Goal: Task Accomplishment & Management: Complete application form

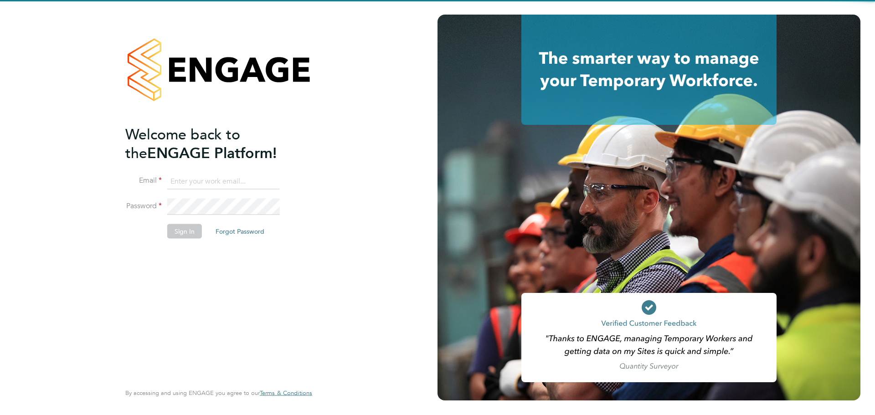
click at [216, 184] on input at bounding box center [223, 181] width 113 height 16
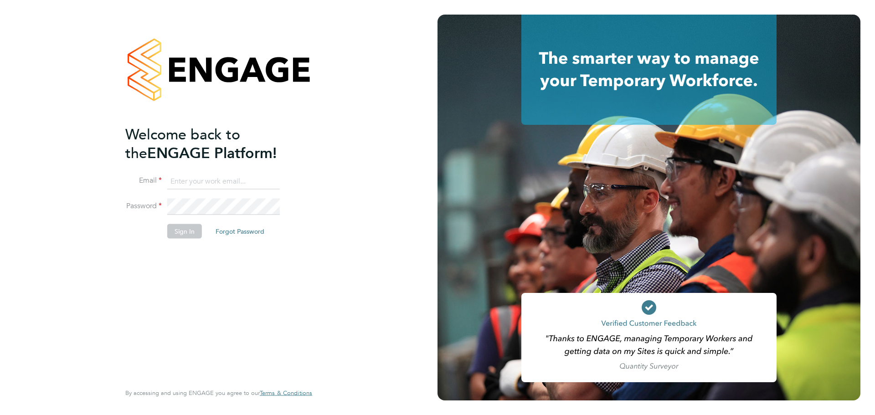
type input "[PERSON_NAME][DOMAIN_NAME][EMAIL_ADDRESS][DOMAIN_NAME]"
click at [173, 229] on button "Sign In" at bounding box center [184, 231] width 35 height 15
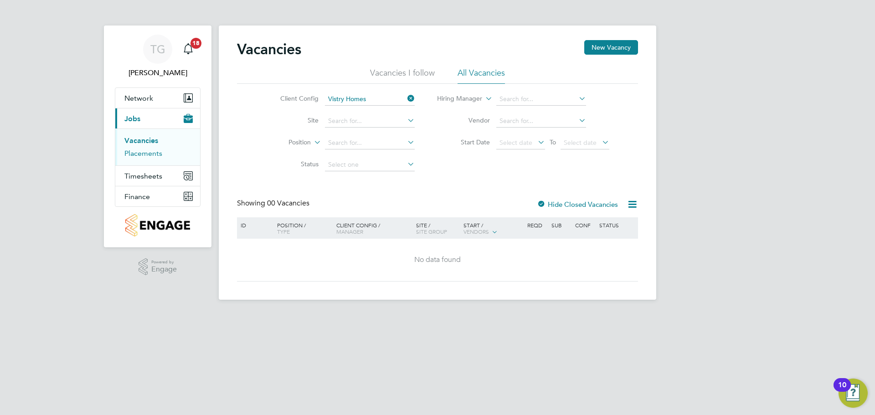
click at [147, 152] on link "Placements" at bounding box center [143, 153] width 38 height 9
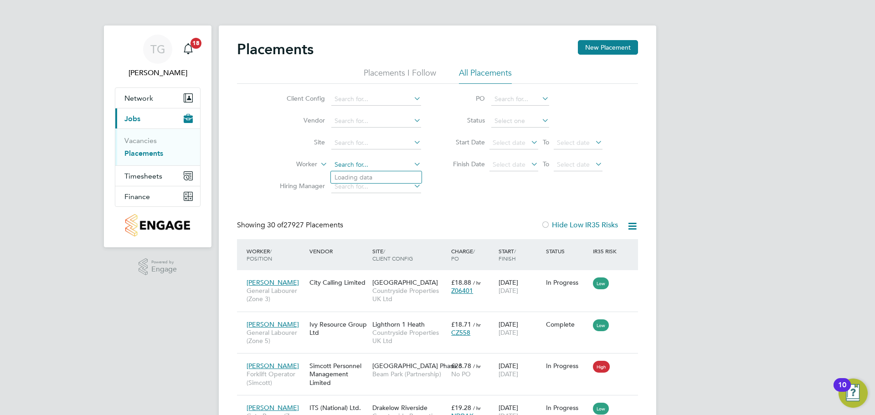
click at [363, 162] on input at bounding box center [376, 165] width 90 height 13
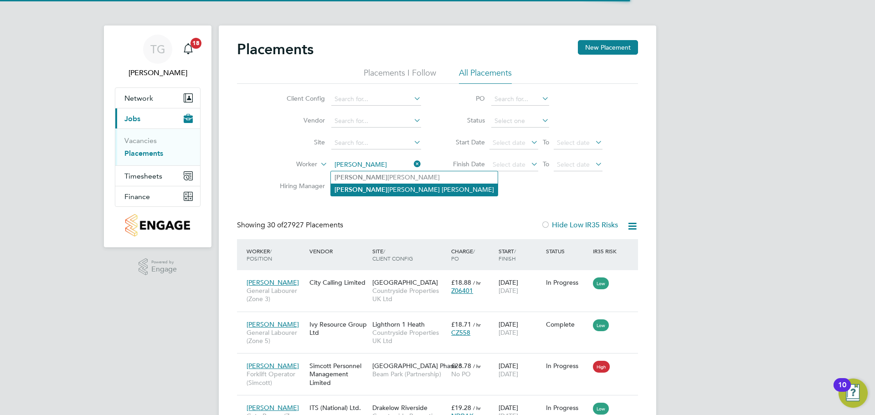
click at [399, 185] on li "Enrico Zagnoli De Souza" at bounding box center [414, 190] width 167 height 12
type input "Enrico Zagnoli De Souza"
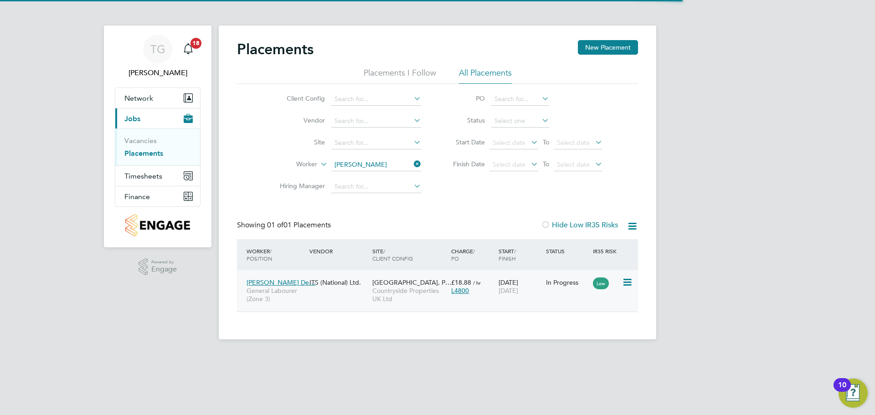
click at [627, 282] on icon at bounding box center [626, 282] width 9 height 11
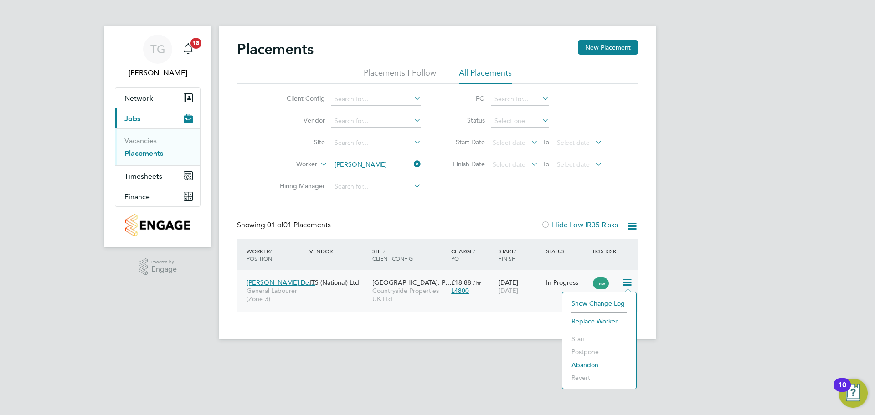
click at [518, 290] on span "24 Dec 2025" at bounding box center [508, 291] width 20 height 8
click at [627, 279] on icon at bounding box center [626, 282] width 9 height 11
click at [508, 292] on span "24 Dec 2025" at bounding box center [508, 291] width 20 height 8
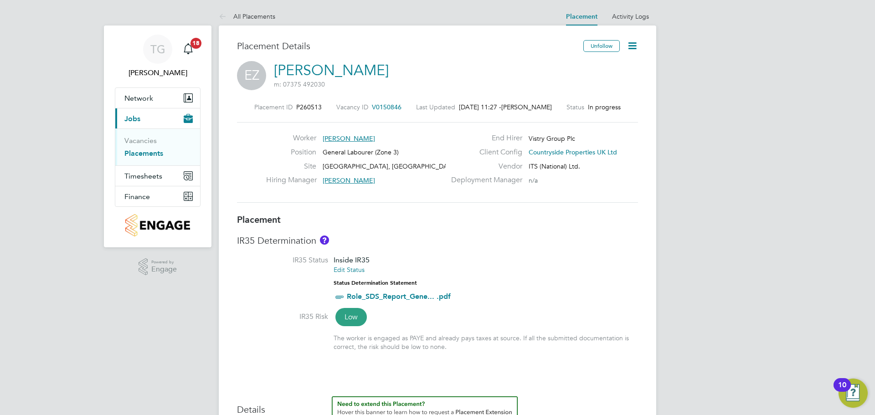
click at [629, 46] on icon at bounding box center [632, 45] width 11 height 11
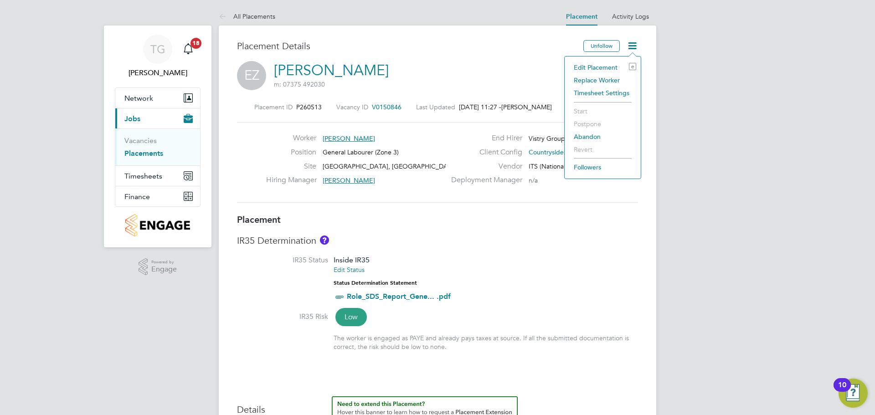
click at [603, 67] on li "Edit Placement e" at bounding box center [602, 67] width 67 height 13
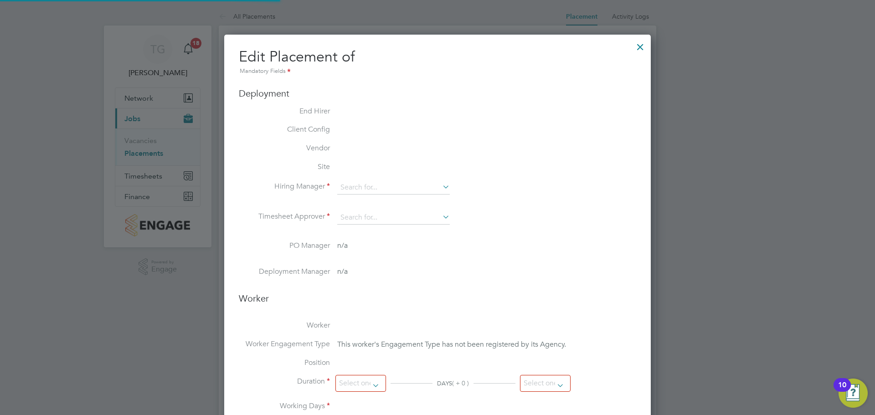
type input "Hannah Cornford"
type input "09 Dec 2024"
type input "24 Dec 2025"
type input "07:30"
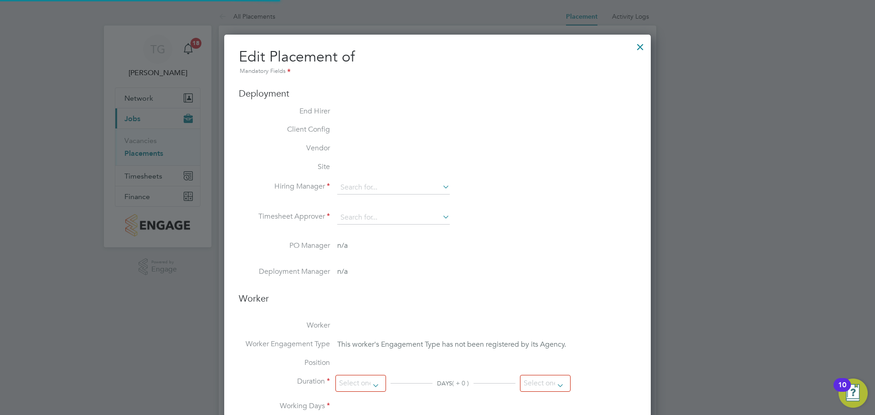
type input "16:30"
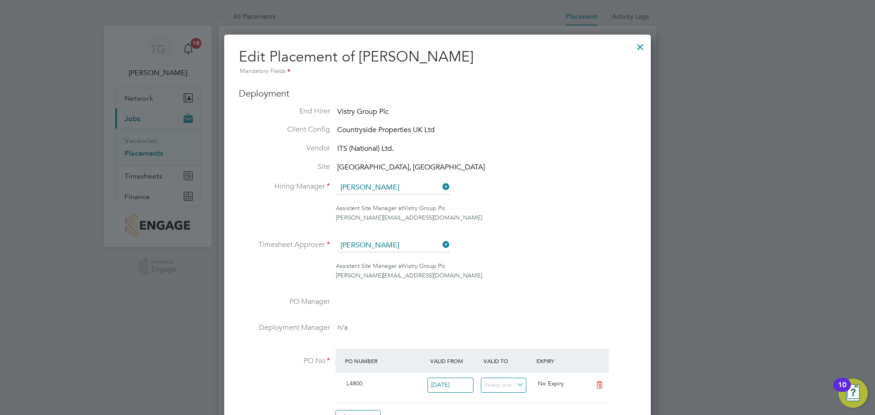
click at [636, 48] on div at bounding box center [640, 44] width 16 height 16
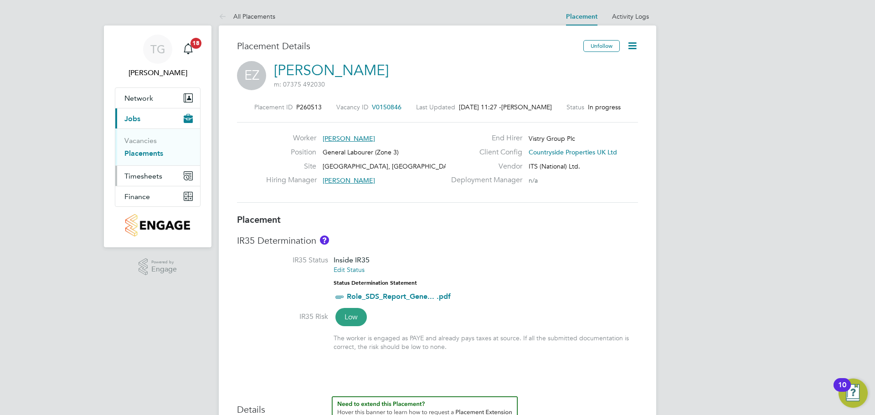
click at [144, 182] on button "Timesheets" at bounding box center [157, 176] width 85 height 20
click at [150, 122] on button "Current page: Jobs" at bounding box center [157, 118] width 85 height 20
click at [148, 153] on link "Placements" at bounding box center [143, 153] width 39 height 9
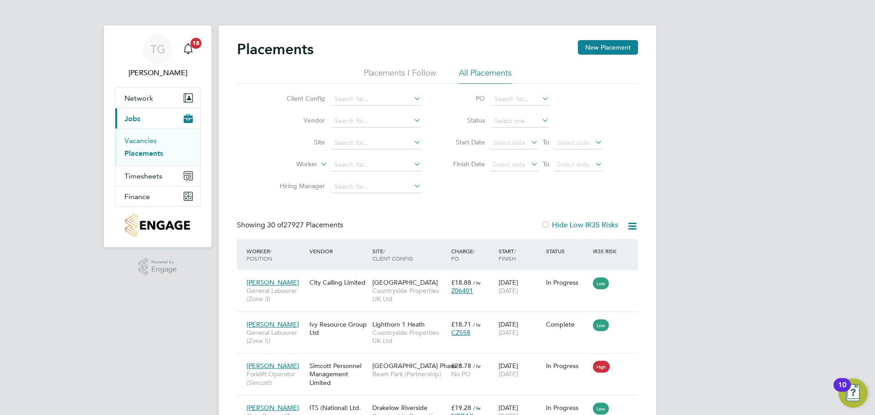
click at [136, 139] on link "Vacancies" at bounding box center [140, 140] width 32 height 9
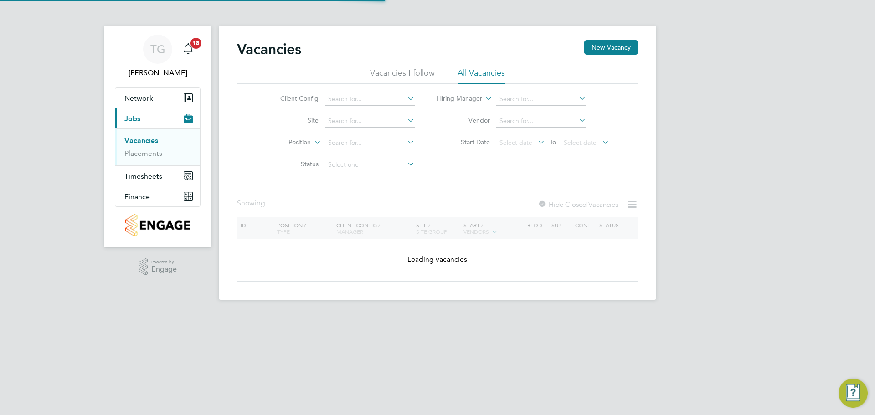
click at [624, 31] on div "Vacancies New Vacancy Vacancies I follow All Vacancies Client Config Site Posit…" at bounding box center [437, 163] width 437 height 274
click at [617, 46] on button "New Vacancy" at bounding box center [611, 47] width 54 height 15
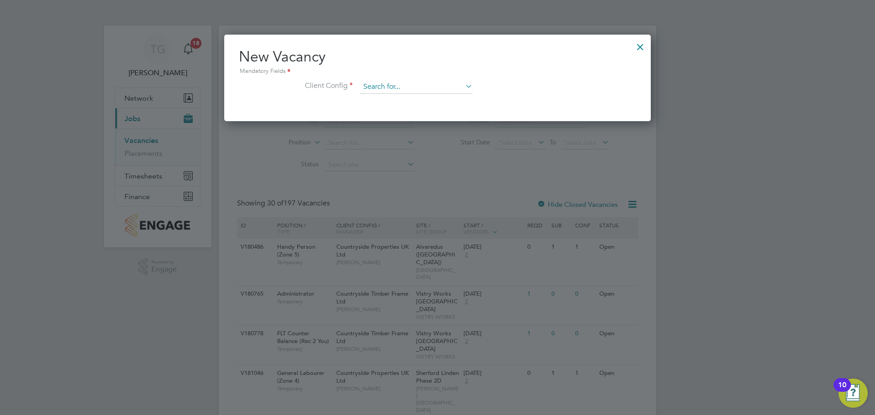
click at [407, 90] on input at bounding box center [416, 87] width 113 height 14
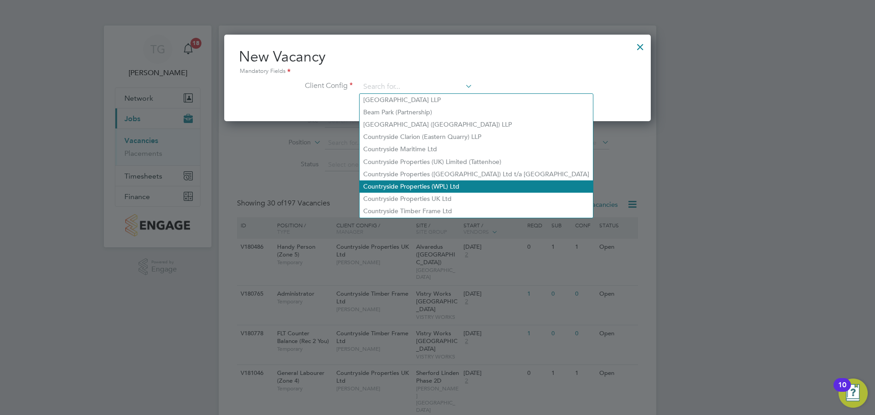
drag, startPoint x: 420, startPoint y: 192, endPoint x: 425, endPoint y: 183, distance: 10.0
click at [421, 193] on li "Countryside Properties UK Ltd" at bounding box center [476, 199] width 233 height 12
type input "Countryside Properties UK Ltd"
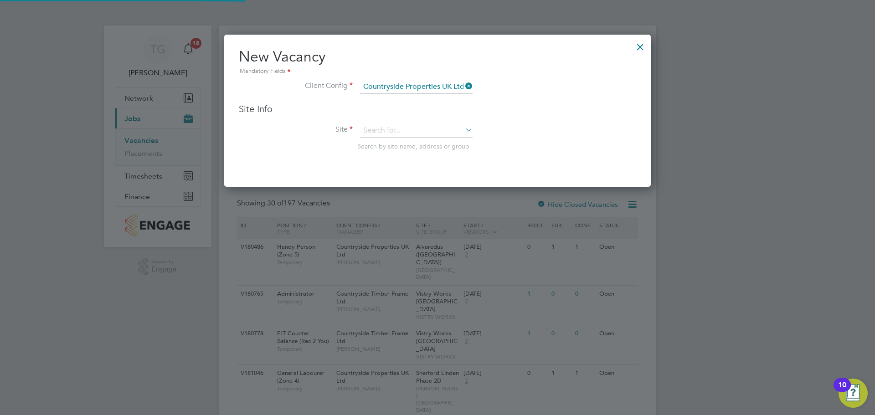
click at [412, 139] on li "Site Search by site name, address or group" at bounding box center [437, 146] width 397 height 45
click at [410, 134] on input at bounding box center [416, 131] width 113 height 14
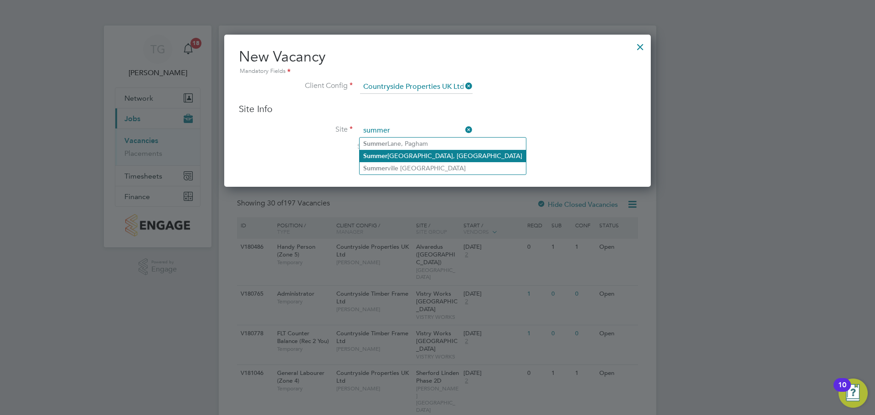
click at [442, 158] on li "Summer hill Gardens, Polegate" at bounding box center [443, 156] width 166 height 12
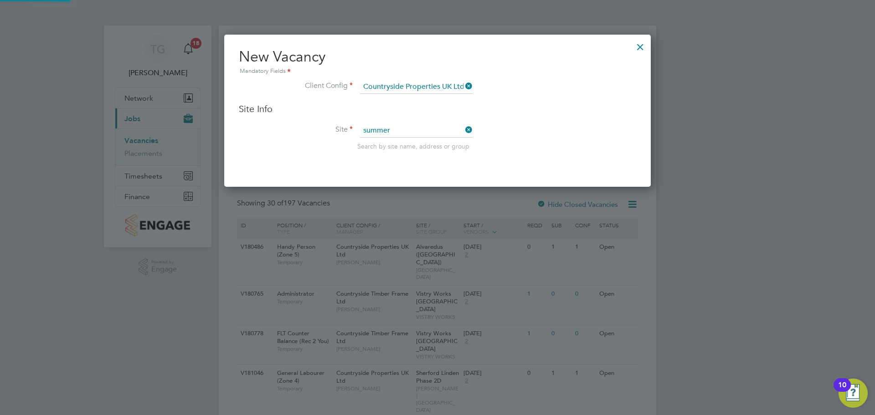
type input "Summerhill Gardens, Polegate"
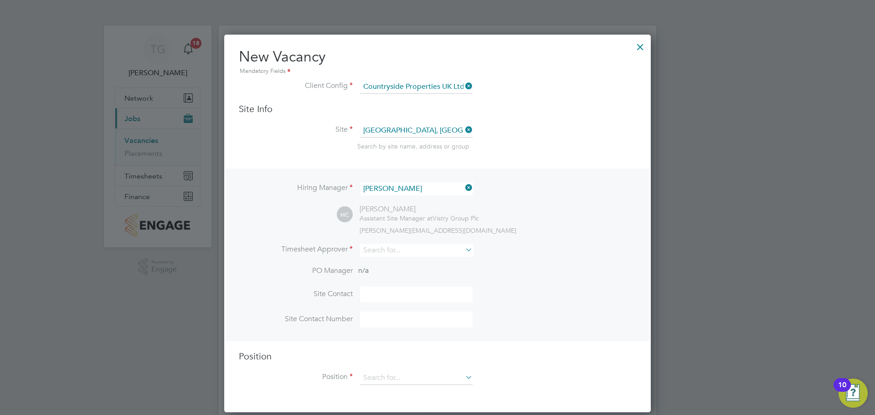
click at [388, 259] on li "Timesheet Approver" at bounding box center [437, 255] width 397 height 22
click at [390, 257] on input at bounding box center [416, 250] width 113 height 13
click at [411, 261] on li "Hanna h Cornford" at bounding box center [416, 263] width 113 height 12
type input "Hannah Cornford"
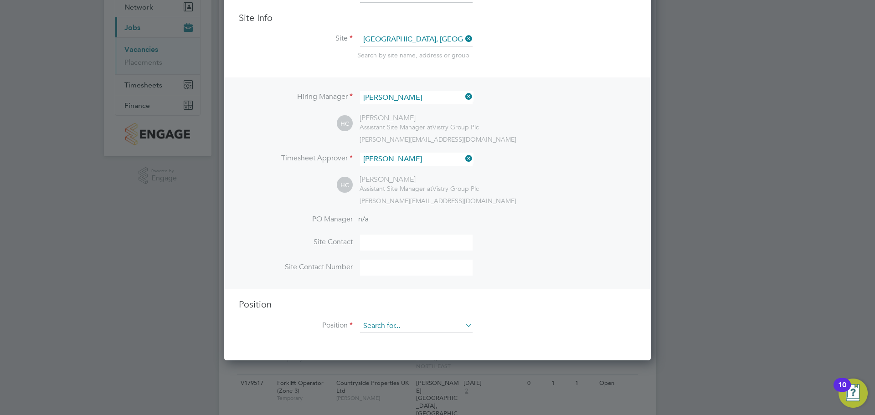
click at [384, 327] on input at bounding box center [416, 326] width 113 height 14
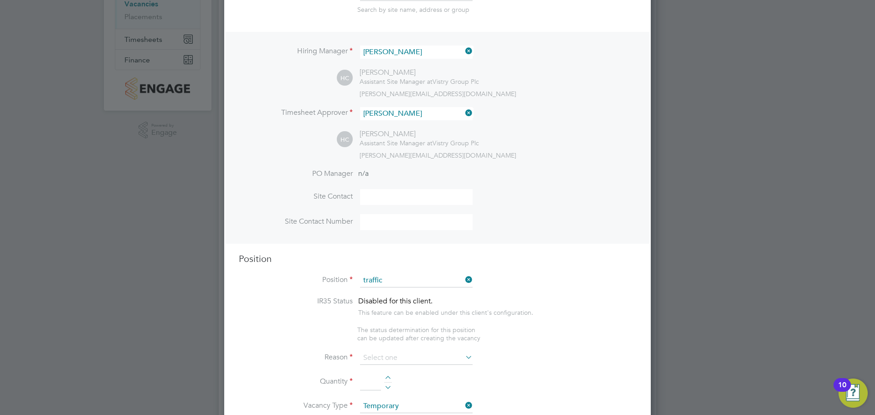
click at [442, 389] on li "Traffic Marshall (Non CPCS) (Zone 3)" at bounding box center [429, 393] width 139 height 12
type input "Traffic Marshall (Non CPCS) (Zone 3)"
type textarea "- Working under the supervision and management of the Project Manager, Site Man…"
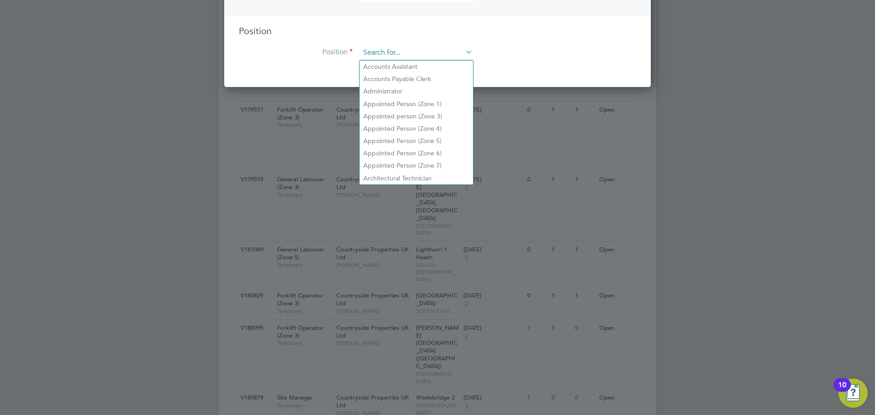
click at [434, 50] on input at bounding box center [416, 53] width 113 height 14
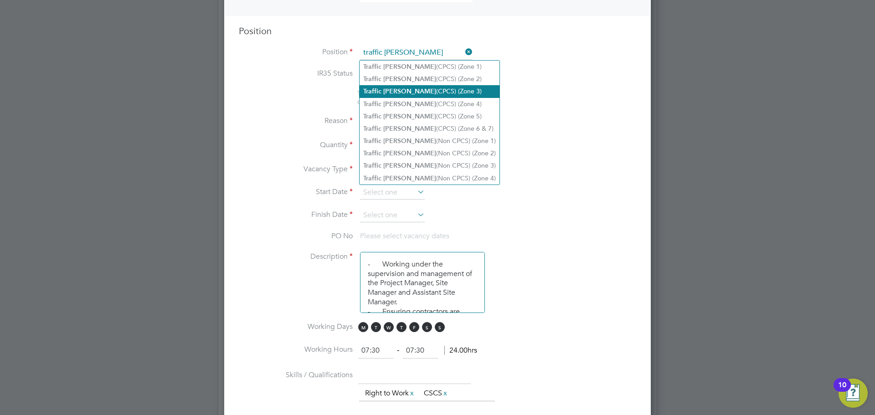
click at [428, 93] on li "Traffic Marshall (CPCS) (Zone 3)" at bounding box center [430, 91] width 140 height 12
type input "Traffic Marshall (CPCS) (Zone 3)"
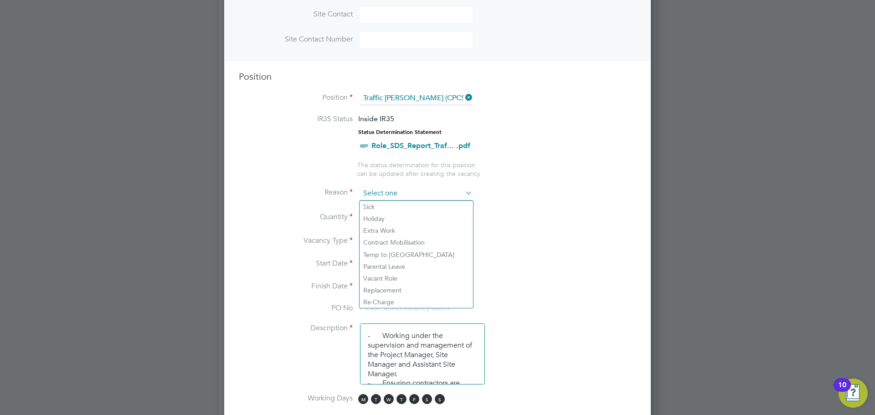
click at [405, 188] on input at bounding box center [416, 194] width 113 height 14
click at [480, 194] on li "Reason" at bounding box center [437, 198] width 397 height 23
click at [463, 197] on icon at bounding box center [463, 192] width 0 height 13
click at [463, 194] on icon at bounding box center [463, 192] width 0 height 13
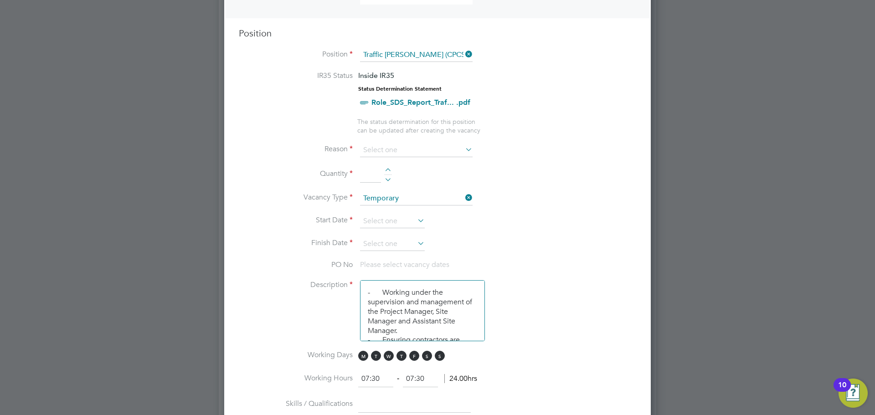
scroll to position [365, 0]
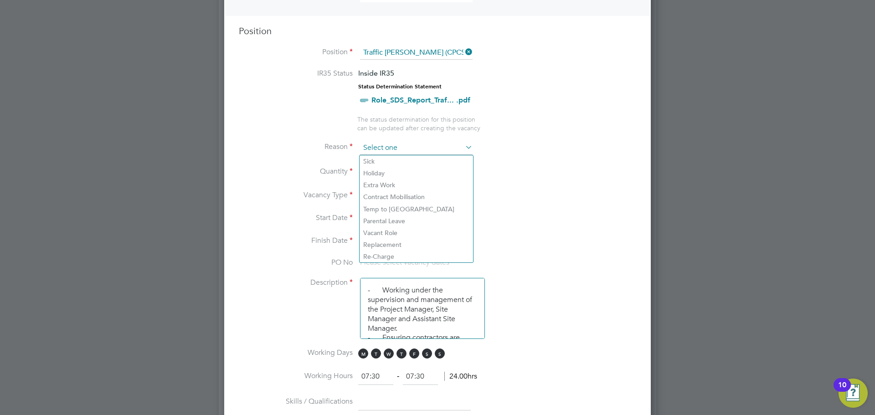
click at [457, 149] on input at bounding box center [416, 148] width 113 height 14
click at [491, 179] on li "Quantity" at bounding box center [437, 177] width 397 height 26
click at [446, 150] on input at bounding box center [416, 148] width 113 height 14
click at [395, 185] on li "Extra Work" at bounding box center [416, 185] width 113 height 12
type input "Extra Work"
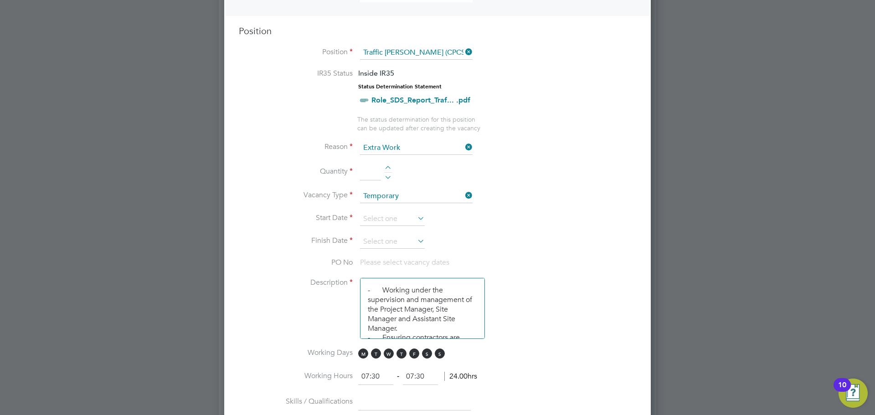
click at [390, 168] on div at bounding box center [388, 169] width 8 height 6
type input "1"
click at [386, 222] on input at bounding box center [392, 219] width 65 height 14
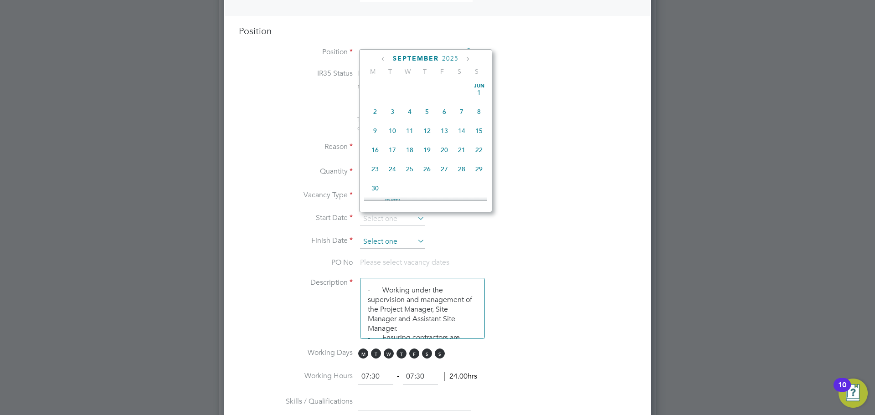
scroll to position [335, 0]
click at [375, 147] on span "29" at bounding box center [374, 141] width 17 height 17
type input "29 Sep 2025"
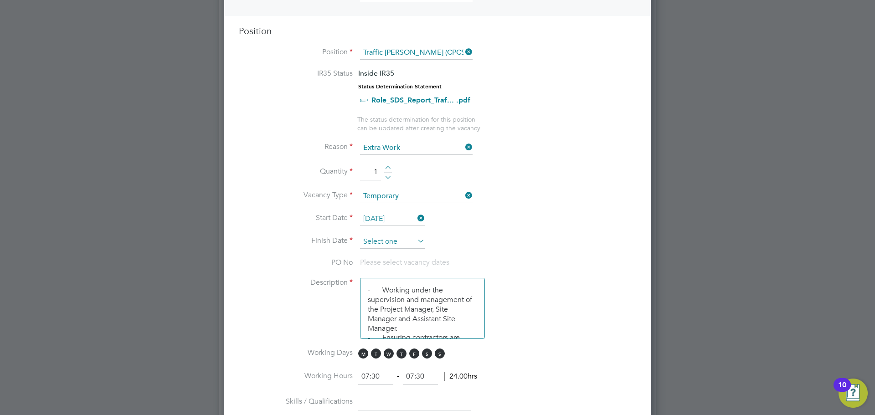
click at [397, 236] on input at bounding box center [392, 242] width 65 height 14
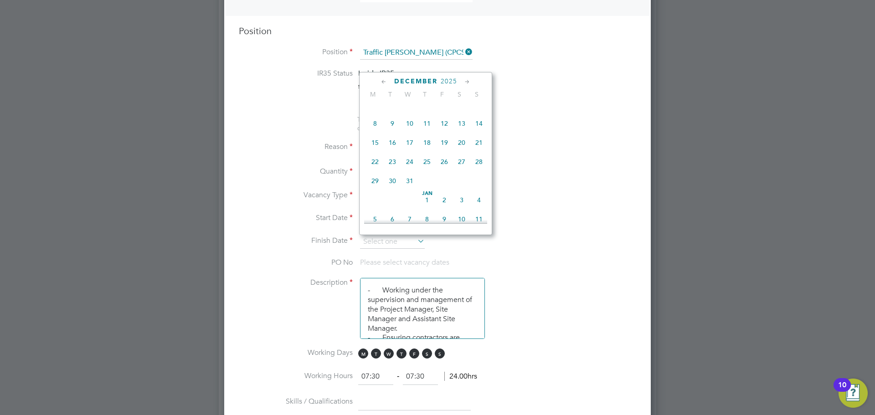
scroll to position [628, 0]
click at [410, 149] on span "24" at bounding box center [409, 140] width 17 height 17
type input "24 Dec 2025"
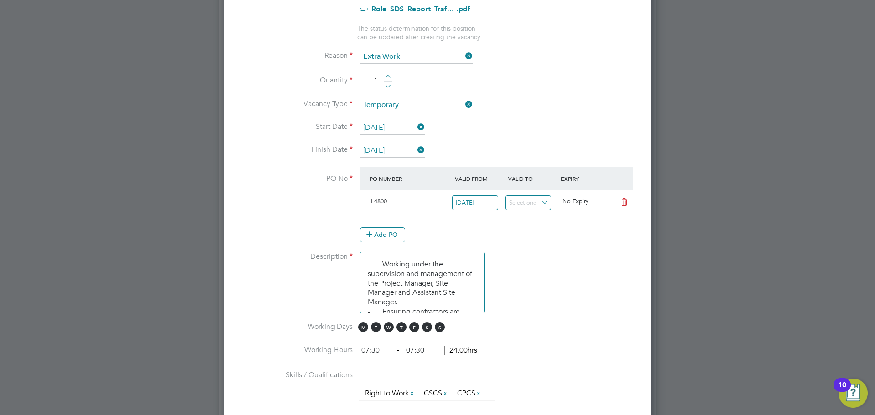
scroll to position [547, 0]
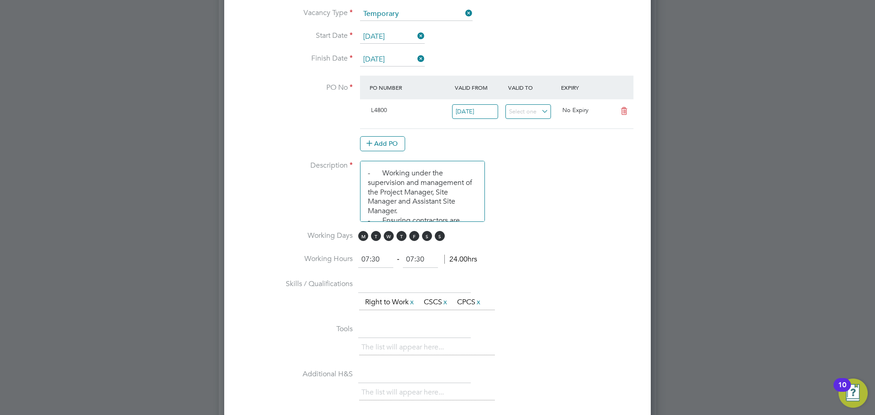
click at [431, 256] on input "07:30" at bounding box center [420, 260] width 35 height 16
drag, startPoint x: 427, startPoint y: 262, endPoint x: 359, endPoint y: 249, distance: 70.0
click at [359, 249] on ng-container "IR35 Status Inside IR35 Status Determination Statement Role_SDS_Report_Traf... …" at bounding box center [437, 209] width 397 height 644
type input "16:30"
click at [503, 256] on li "Working Hours 07:30 ‐ 16:30 9.00hrs" at bounding box center [437, 265] width 397 height 26
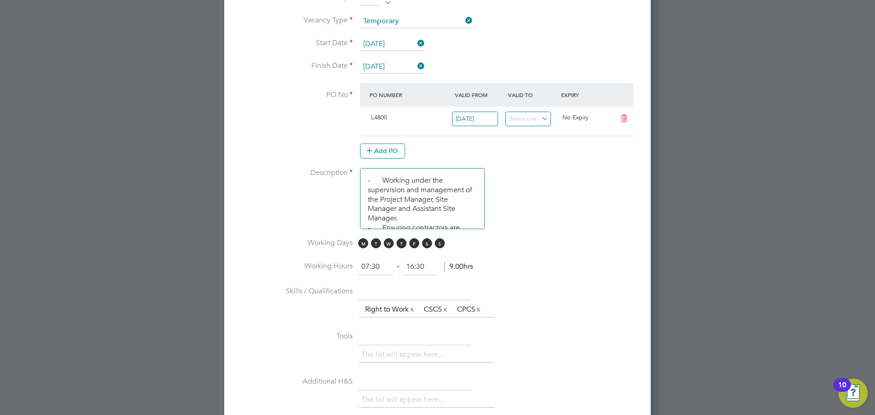
scroll to position [403, 0]
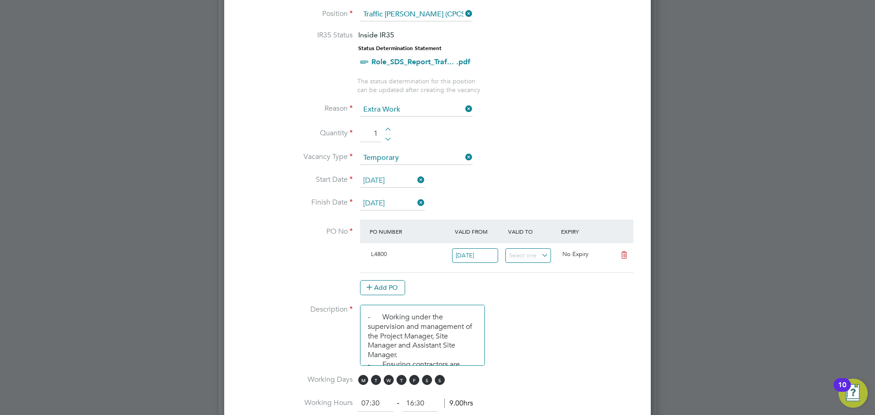
click at [399, 182] on input "29 Sep 2025" at bounding box center [392, 181] width 65 height 14
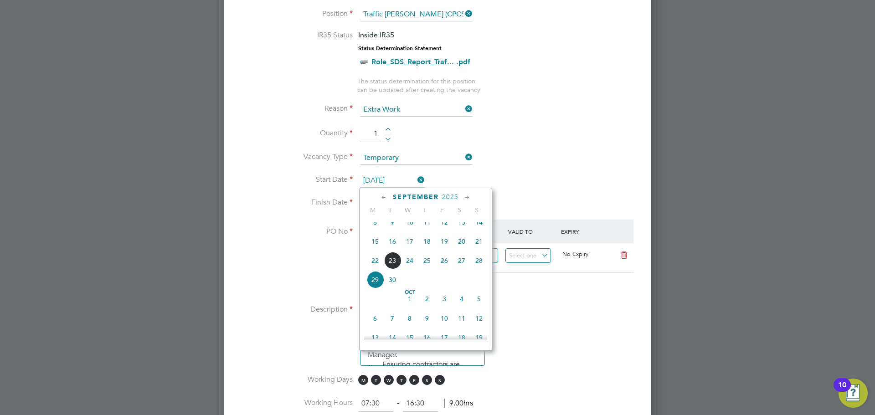
scroll to position [355, 0]
click at [531, 307] on li "Description - Working under the supervision and management of the Project Manag…" at bounding box center [437, 340] width 397 height 70
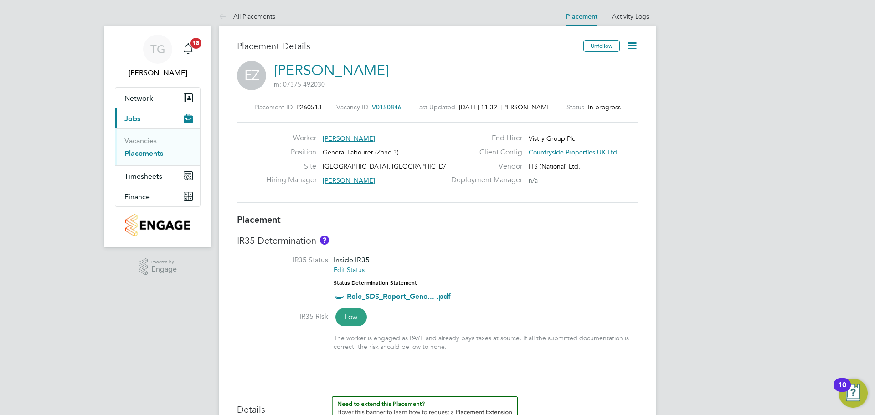
click at [631, 51] on icon at bounding box center [632, 45] width 11 height 11
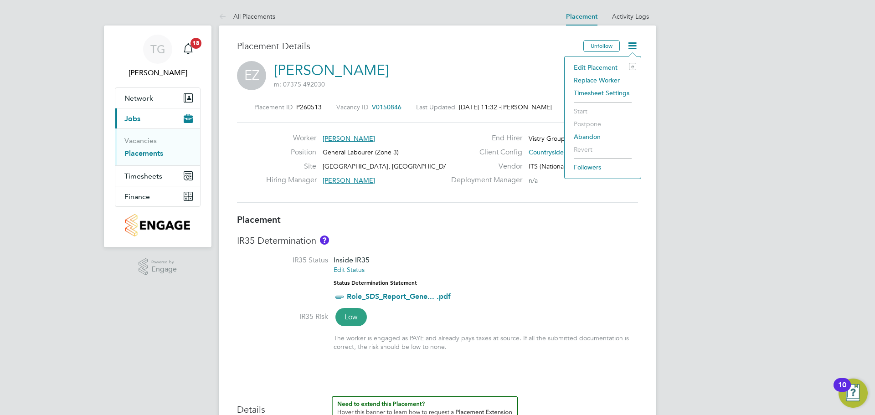
click at [558, 217] on h3 "Placement" at bounding box center [437, 220] width 401 height 12
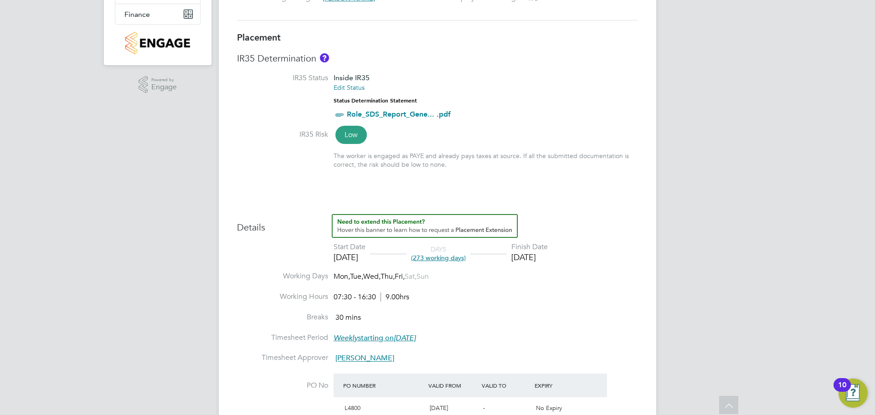
scroll to position [365, 0]
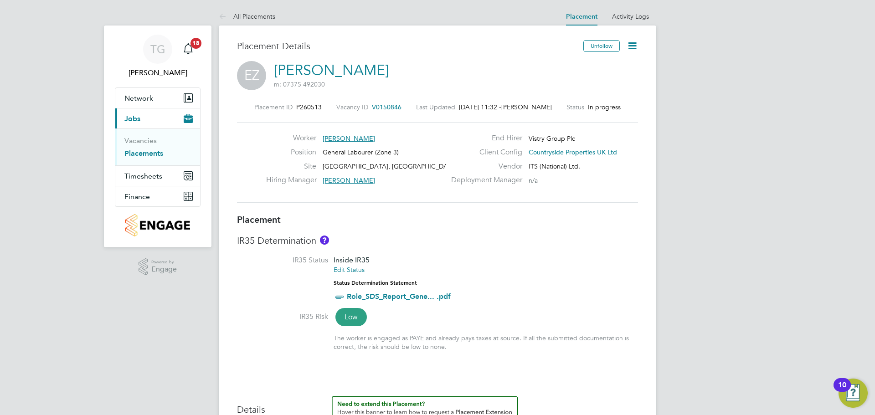
click at [627, 47] on icon at bounding box center [632, 45] width 11 height 11
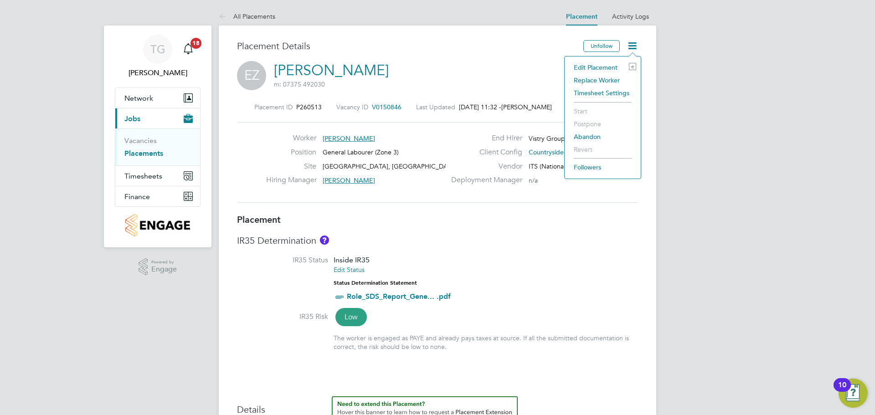
click at [614, 65] on li "Edit Placement e" at bounding box center [602, 67] width 67 height 13
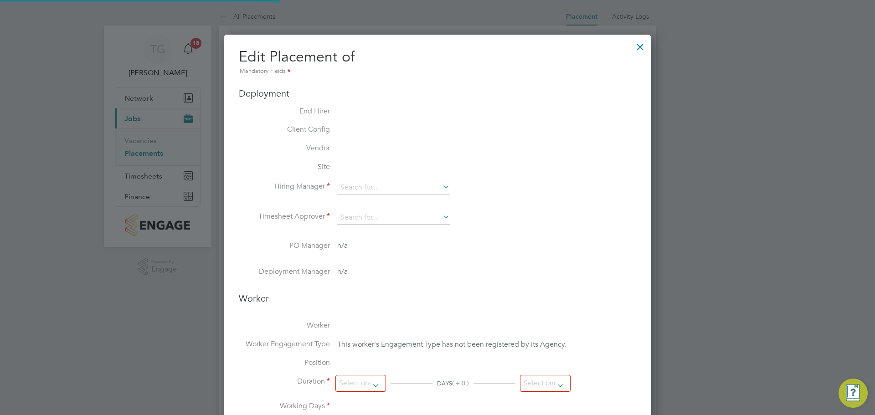
type input "Hannah Cornford"
type input "09 Dec 2024"
type input "24 Dec 2025"
type input "07:30"
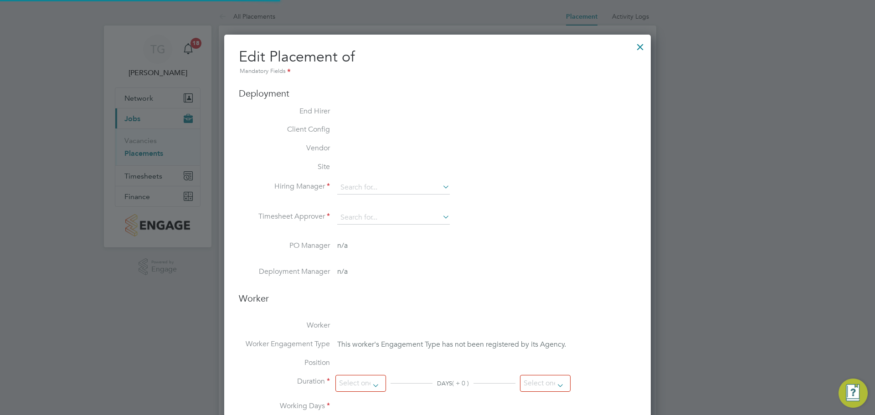
type input "16:30"
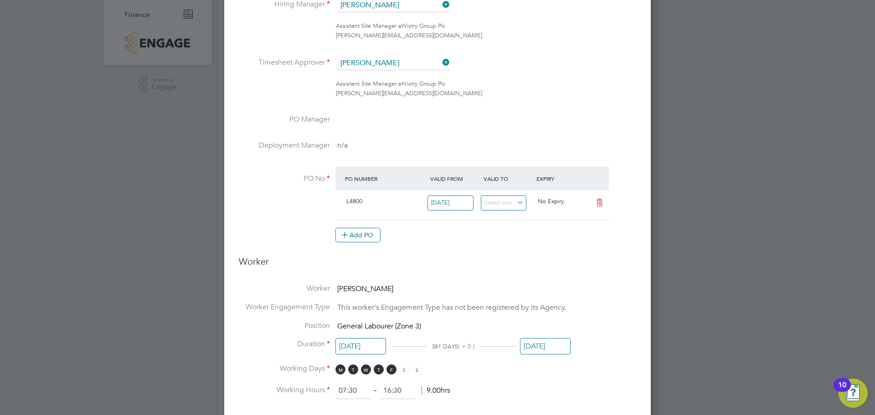
click at [551, 346] on input "24 Dec 2025" at bounding box center [545, 346] width 51 height 17
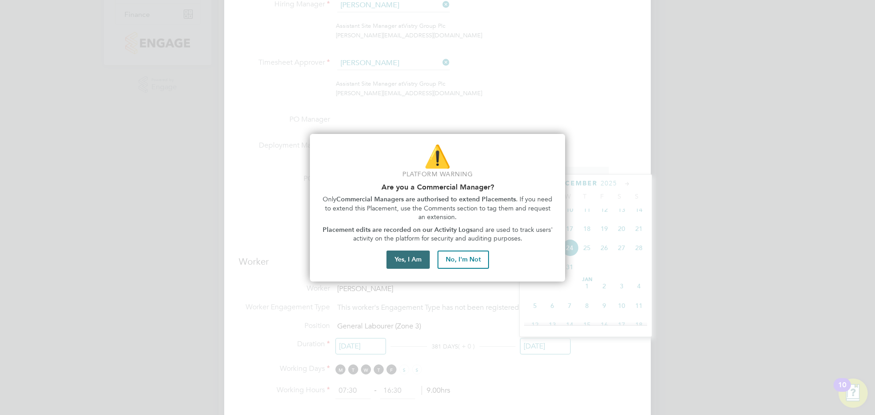
click at [420, 264] on button "Yes, I Am" at bounding box center [407, 260] width 43 height 18
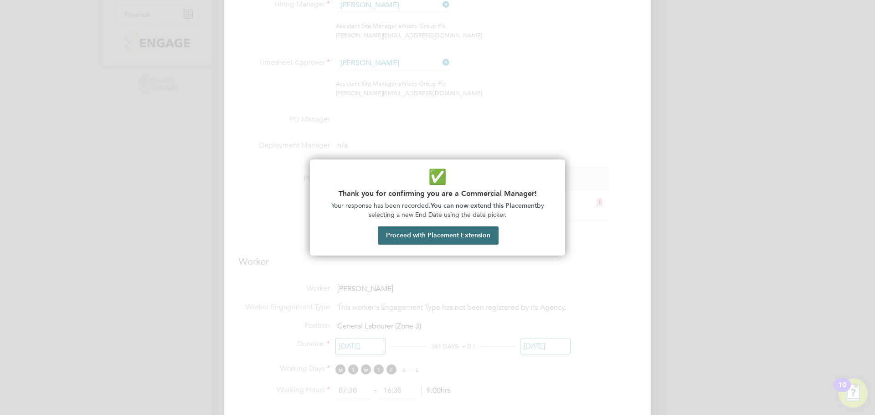
click at [452, 235] on button "Proceed with Placement Extension" at bounding box center [438, 235] width 121 height 18
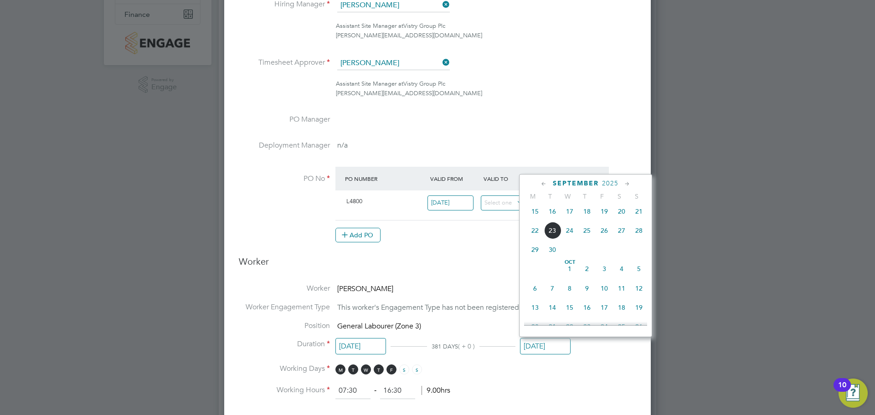
click at [637, 234] on span "28" at bounding box center [638, 230] width 17 height 17
type input "28 Sep 2025"
